Goal: Information Seeking & Learning: Check status

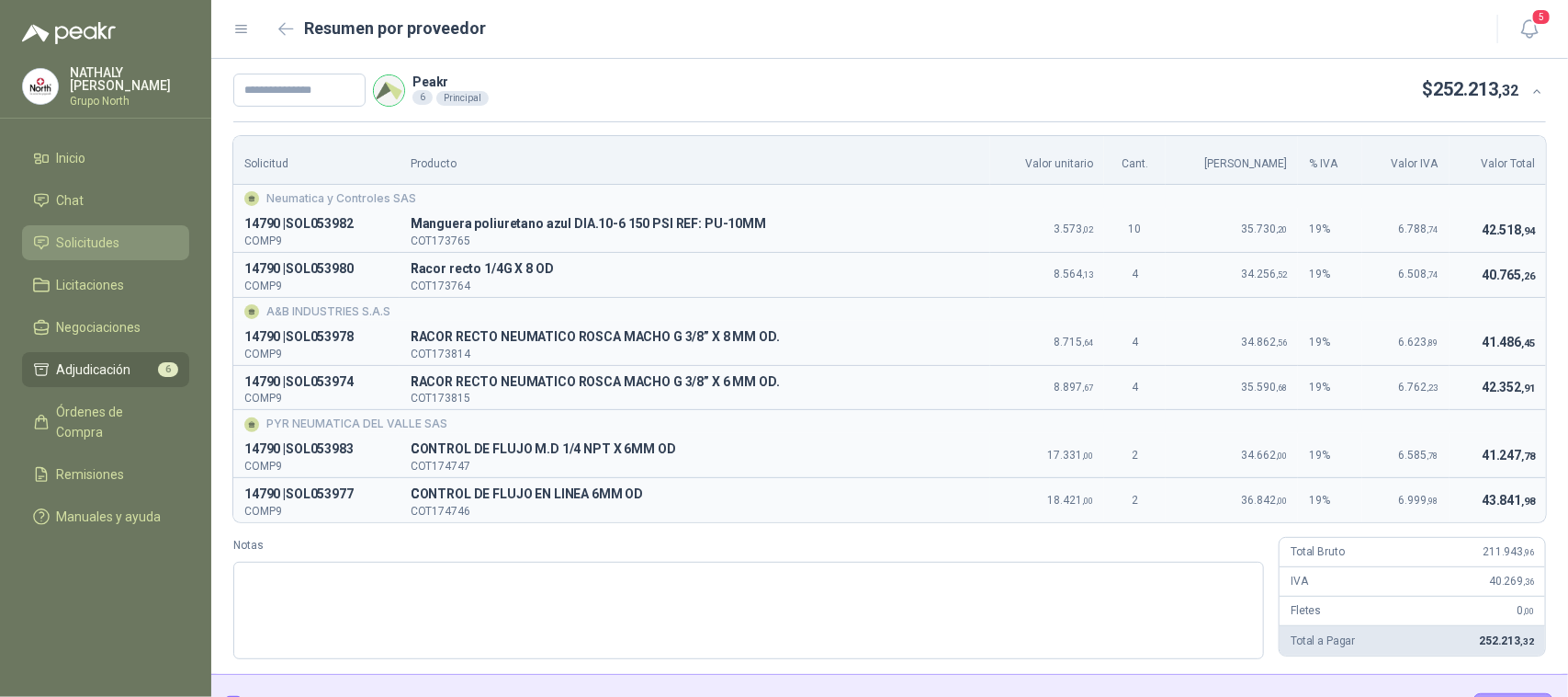
click at [81, 258] on link "Solicitudes" at bounding box center [106, 242] width 167 height 35
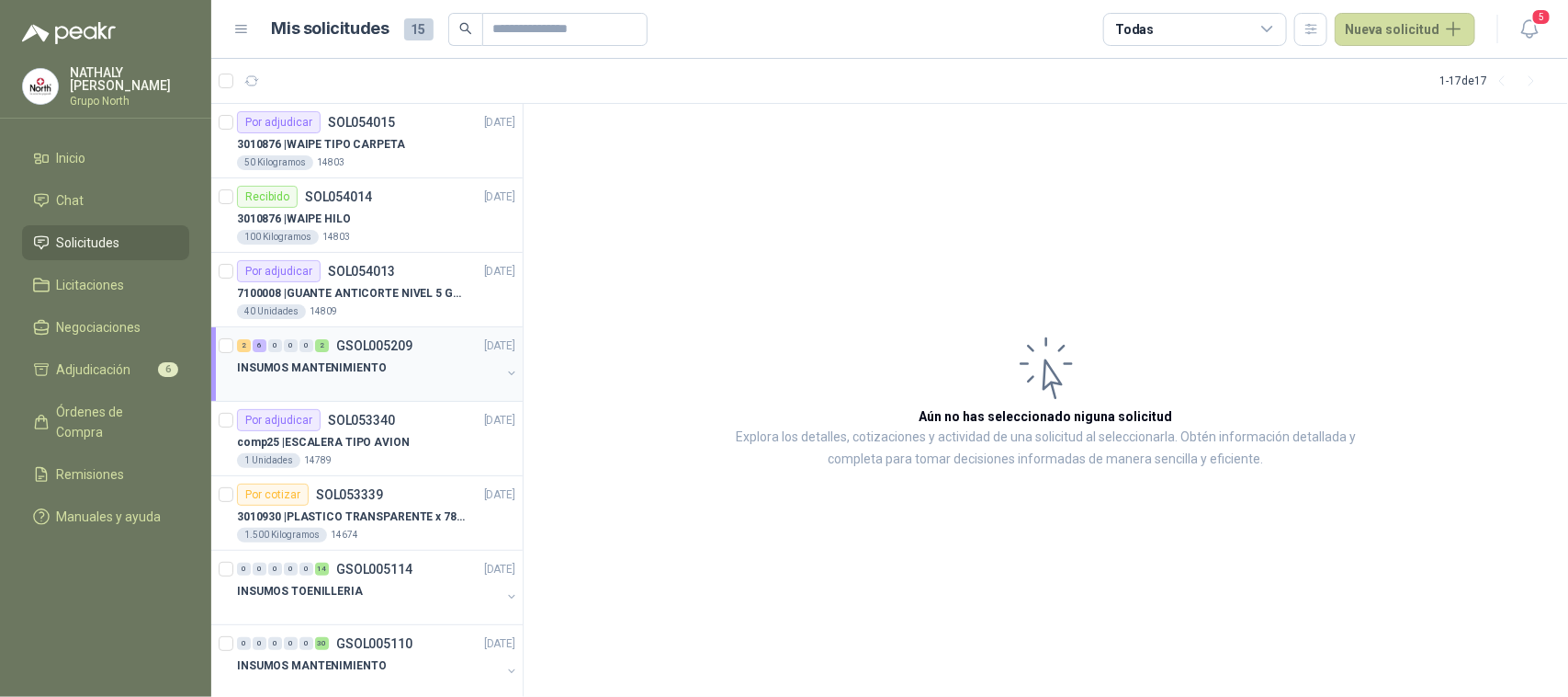
click at [369, 359] on p "INSUMOS MANTENIMIENTO" at bounding box center [311, 368] width 149 height 18
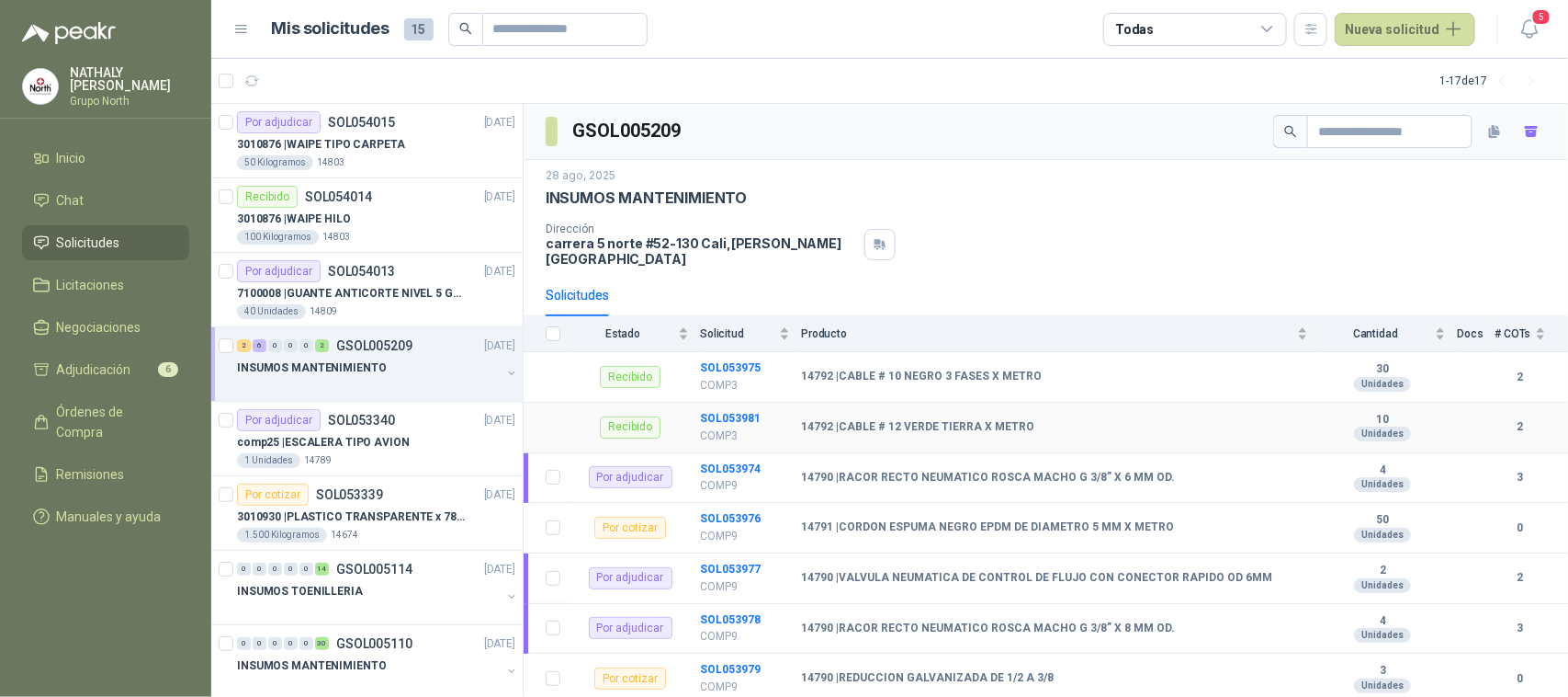
scroll to position [115, 0]
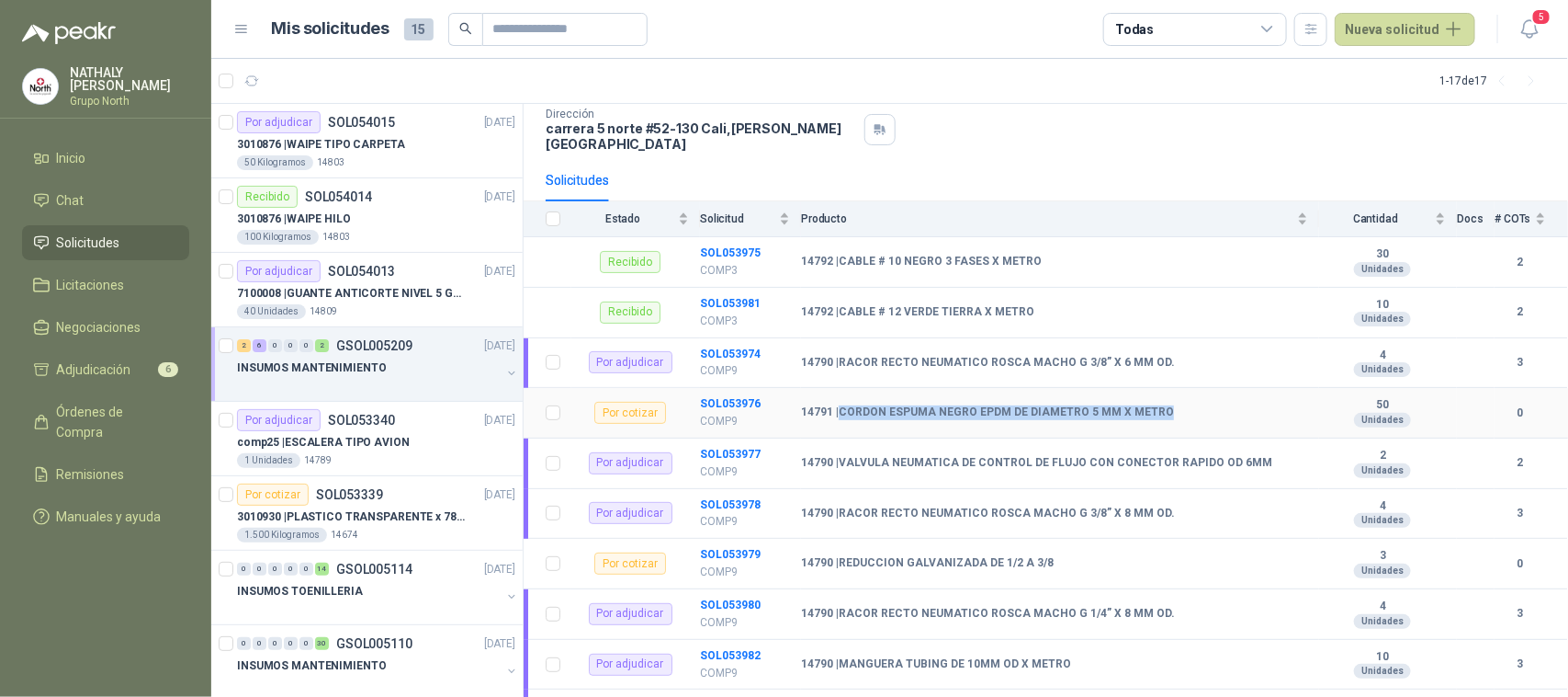
drag, startPoint x: 843, startPoint y: 396, endPoint x: 1167, endPoint y: 393, distance: 324.0
click at [1167, 405] on div "14791 | CORDON ESPUMA NEGRO EPDM DE DIAMETRO 5 MM X METRO" at bounding box center [1055, 412] width 507 height 15
copy b "CORDON ESPUMA NEGRO EPDM DE DIAMETRO 5 MM X METRO"
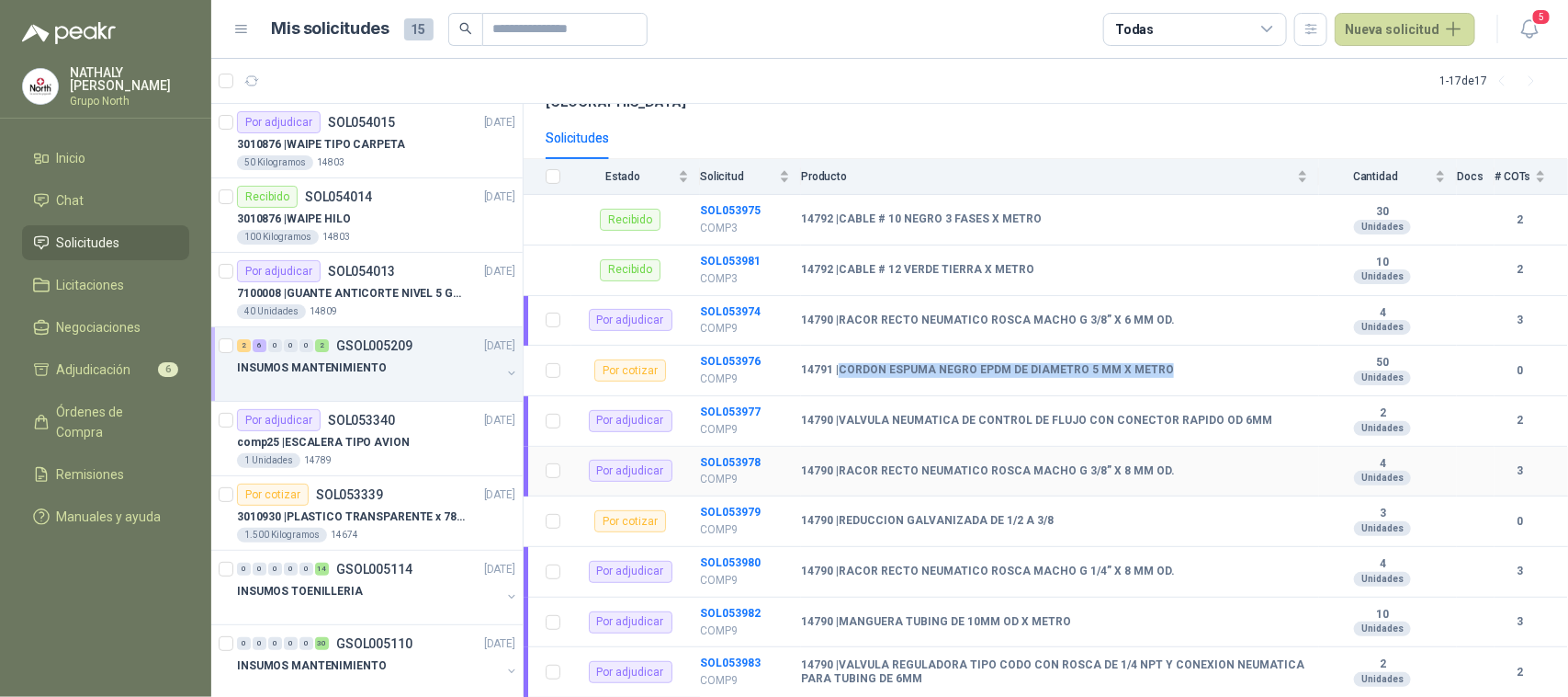
scroll to position [179, 0]
